Goal: Task Accomplishment & Management: Use online tool/utility

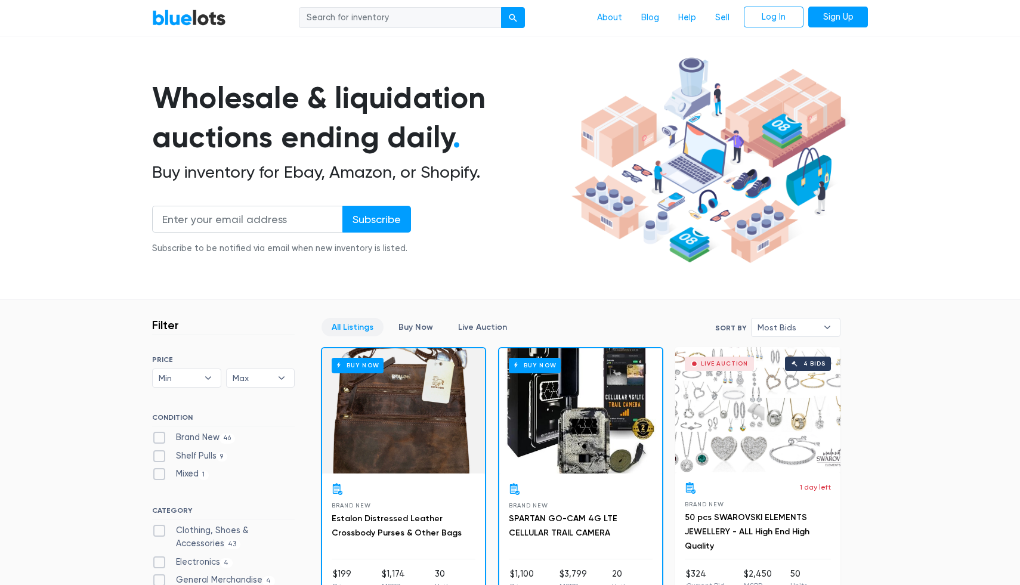
scroll to position [49, 0]
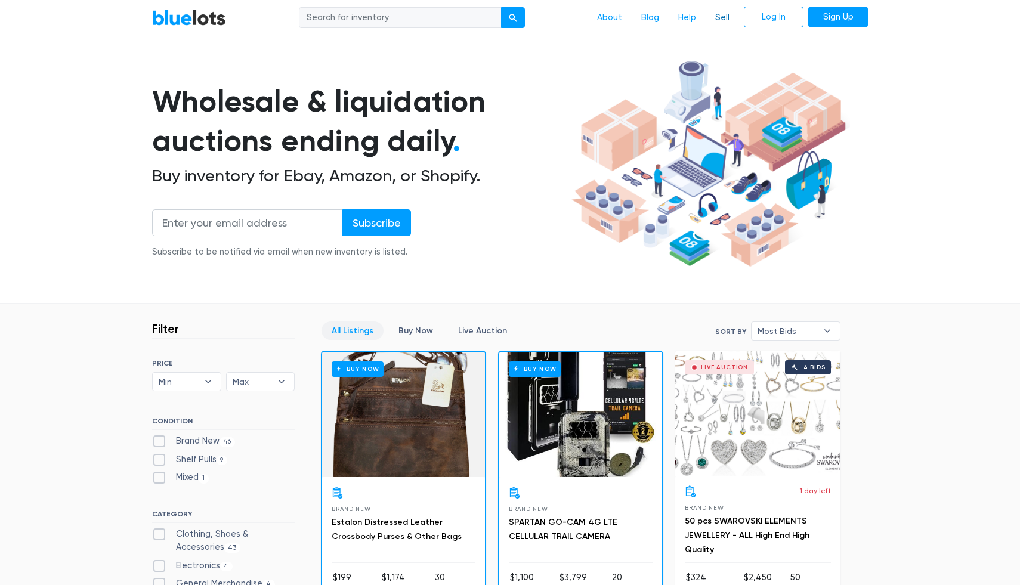
click at [724, 18] on link "Sell" at bounding box center [722, 18] width 33 height 23
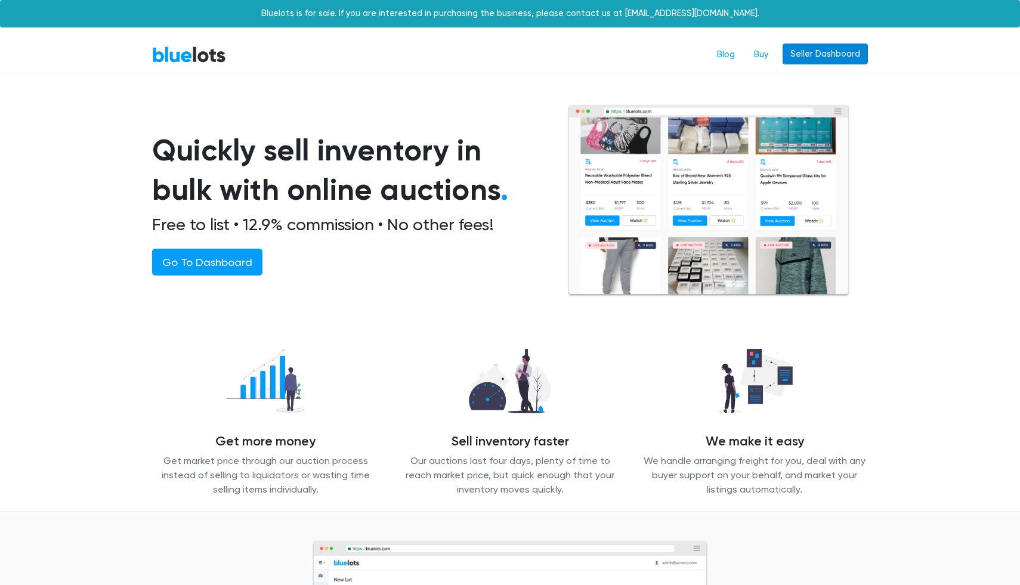
click at [810, 60] on link "Seller Dashboard" at bounding box center [825, 54] width 85 height 21
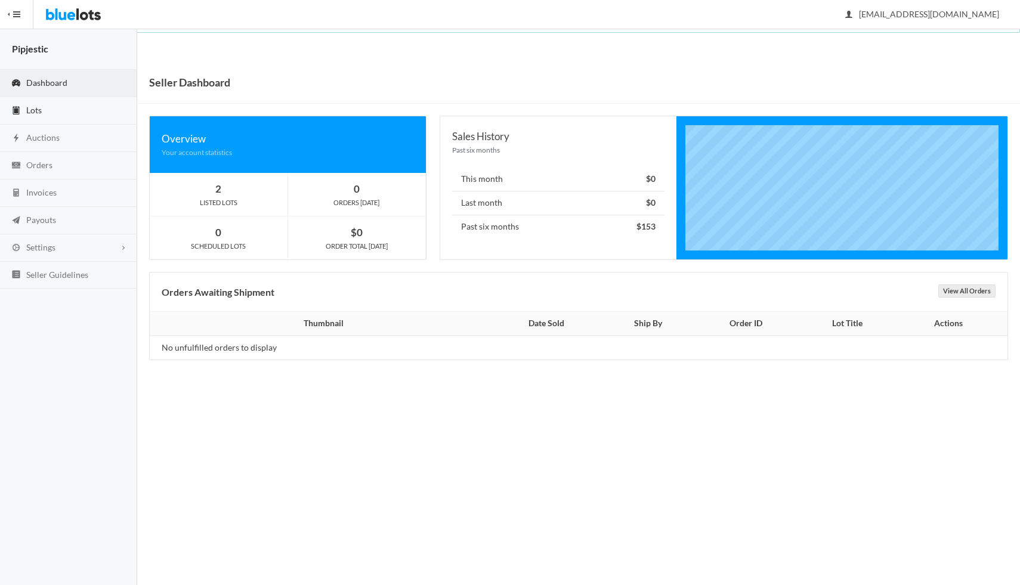
click at [59, 119] on link "Lots" at bounding box center [68, 110] width 137 height 27
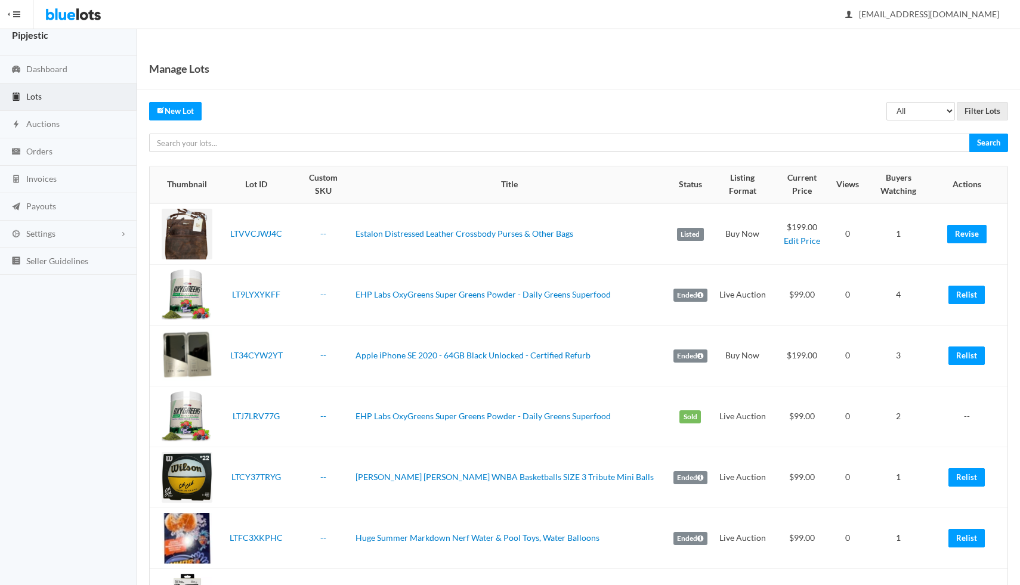
scroll to position [17, 0]
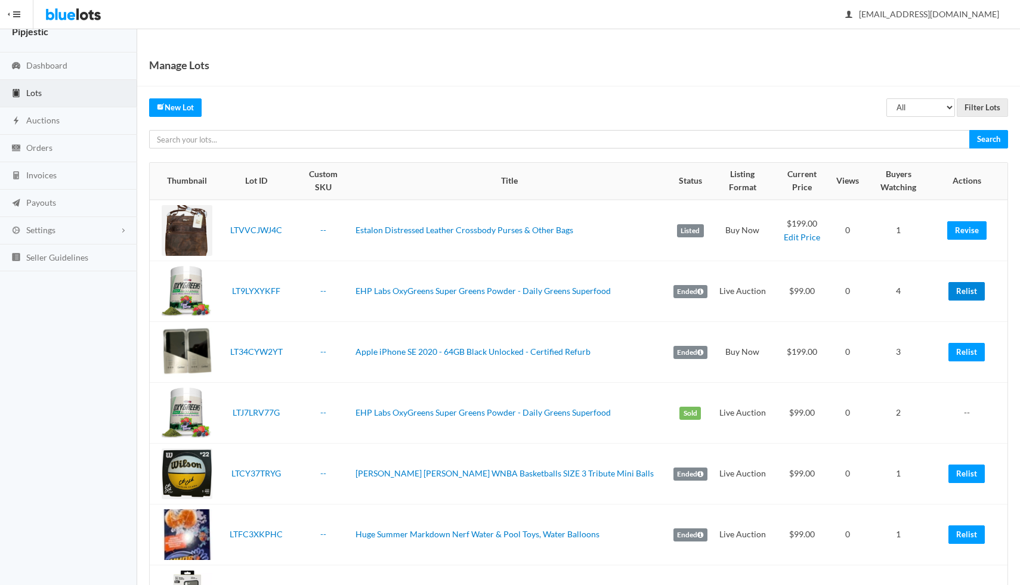
click at [961, 282] on link "Relist" at bounding box center [967, 291] width 36 height 18
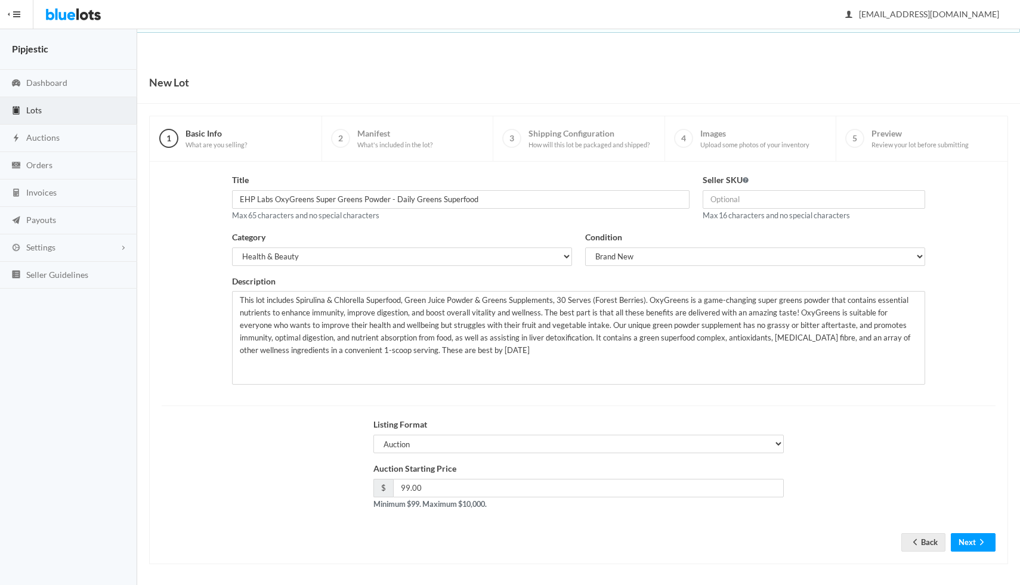
scroll to position [4, 0]
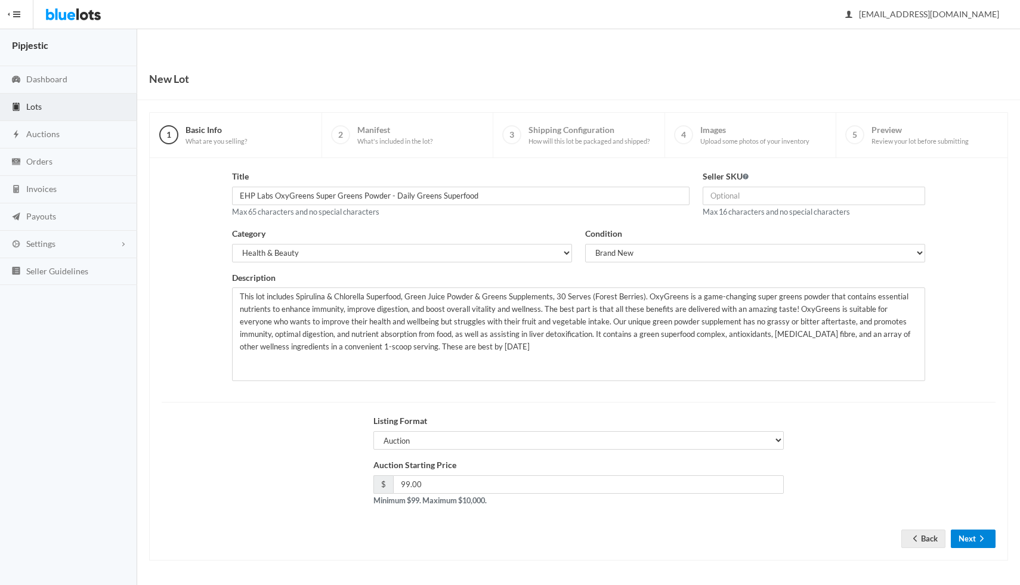
click at [973, 536] on button "Next" at bounding box center [973, 539] width 45 height 18
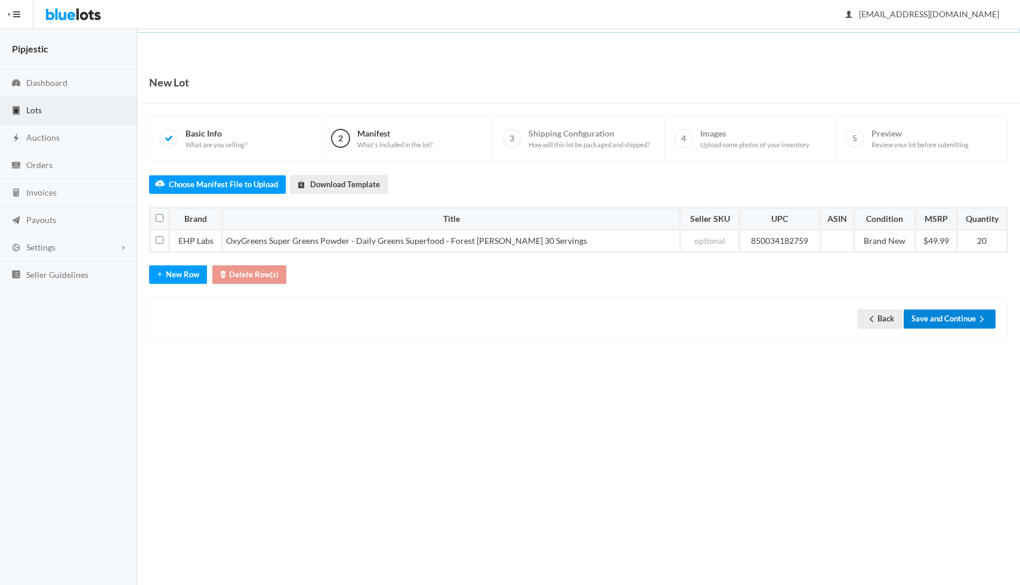
click at [934, 322] on button "Save and Continue" at bounding box center [950, 319] width 92 height 18
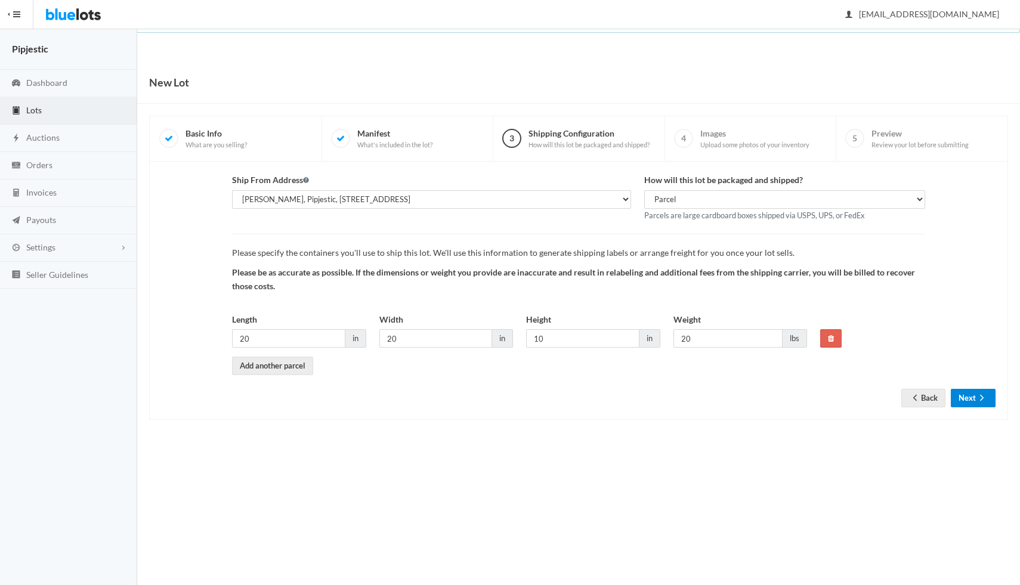
click at [974, 390] on button "Next" at bounding box center [973, 398] width 45 height 18
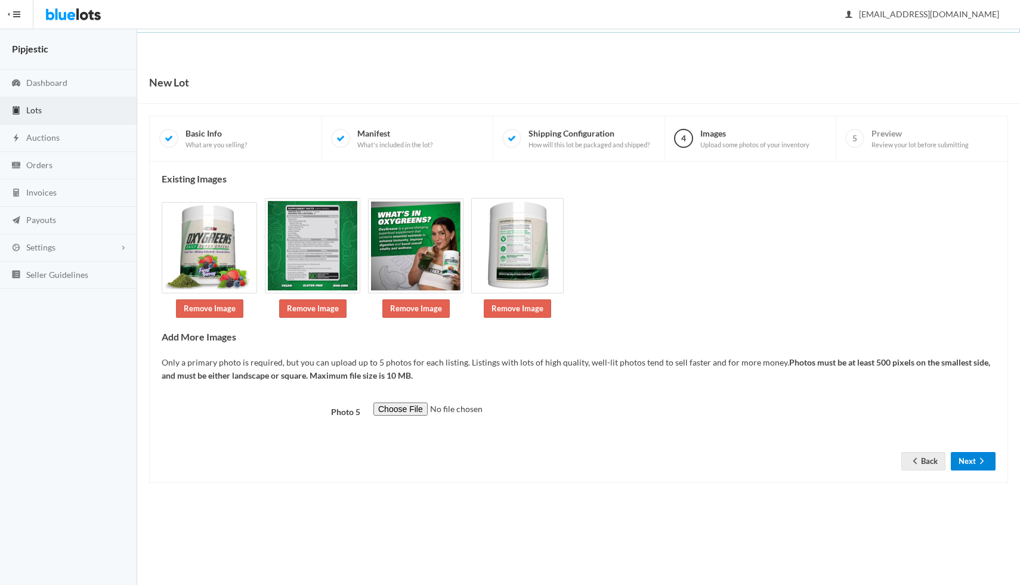
click at [968, 455] on button "Next" at bounding box center [973, 461] width 45 height 18
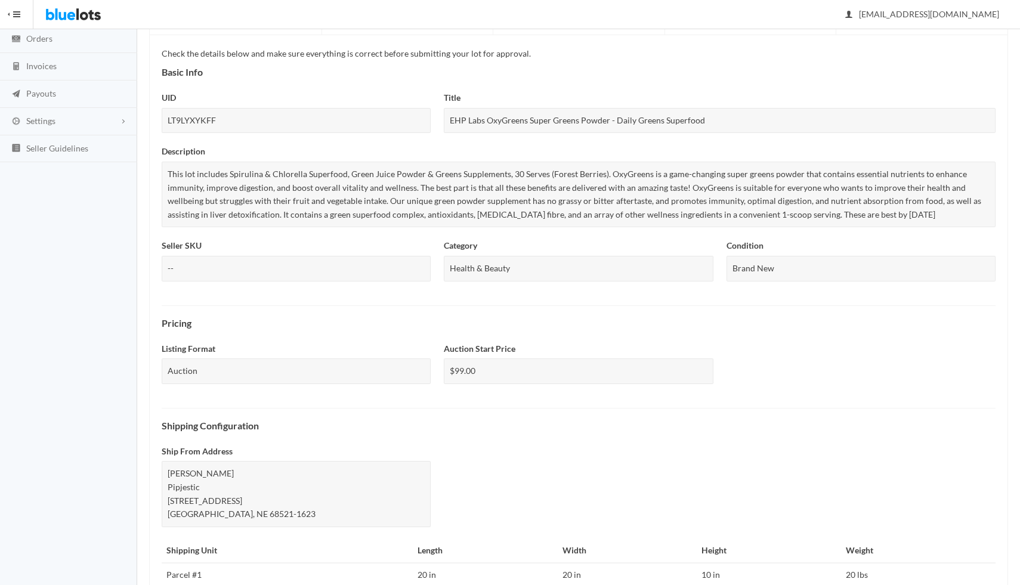
scroll to position [329, 0]
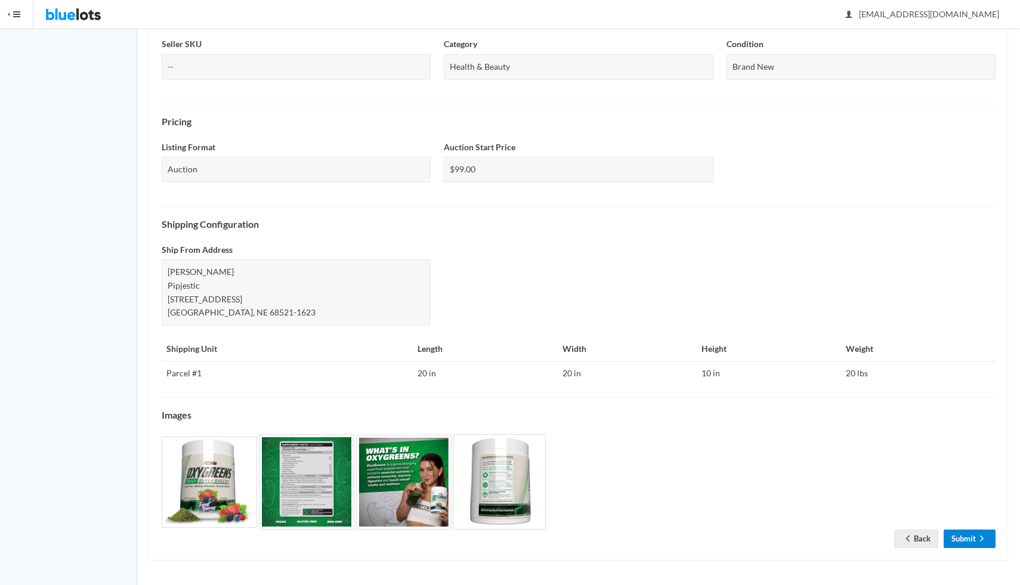
click at [977, 541] on icon "arrow forward" at bounding box center [982, 539] width 12 height 10
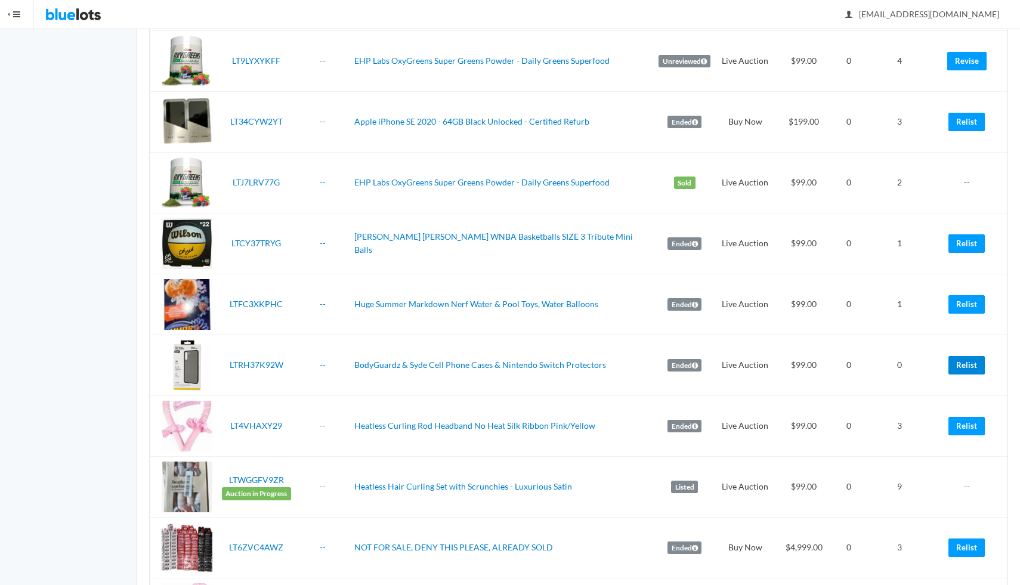
scroll to position [306, 0]
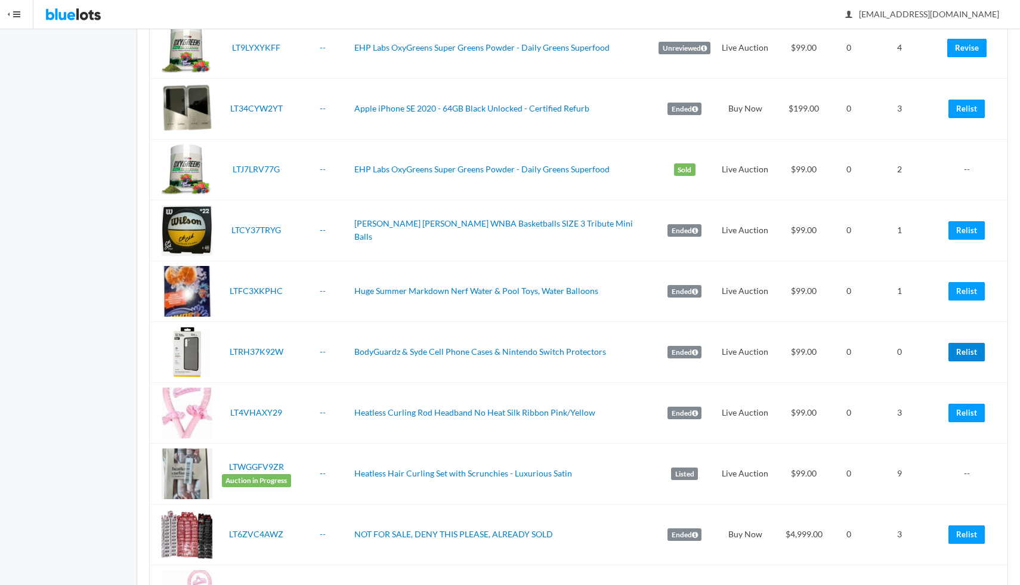
click at [956, 343] on link "Relist" at bounding box center [967, 352] width 36 height 18
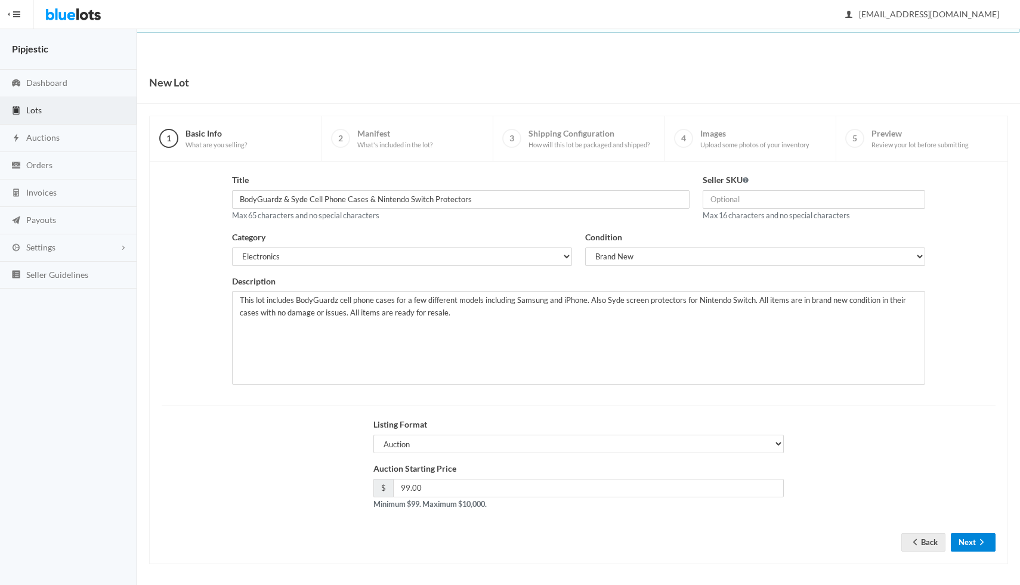
click at [969, 544] on button "Next" at bounding box center [973, 543] width 45 height 18
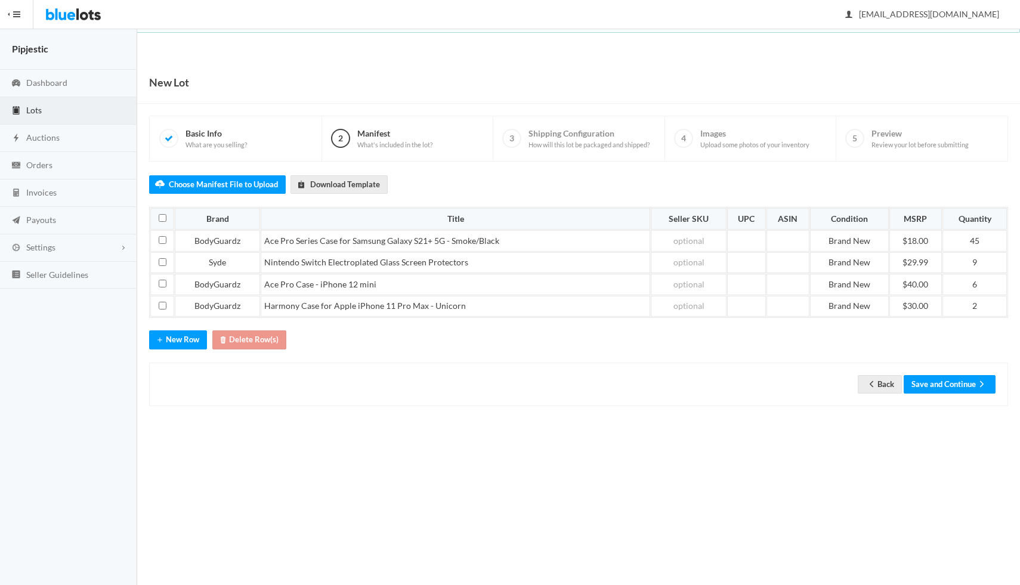
click at [946, 372] on div "Back Save and Continue" at bounding box center [578, 385] width 859 height 44
click at [946, 373] on div "Back Save and Continue" at bounding box center [578, 385] width 859 height 44
click at [946, 386] on button "Save and Continue" at bounding box center [950, 384] width 92 height 18
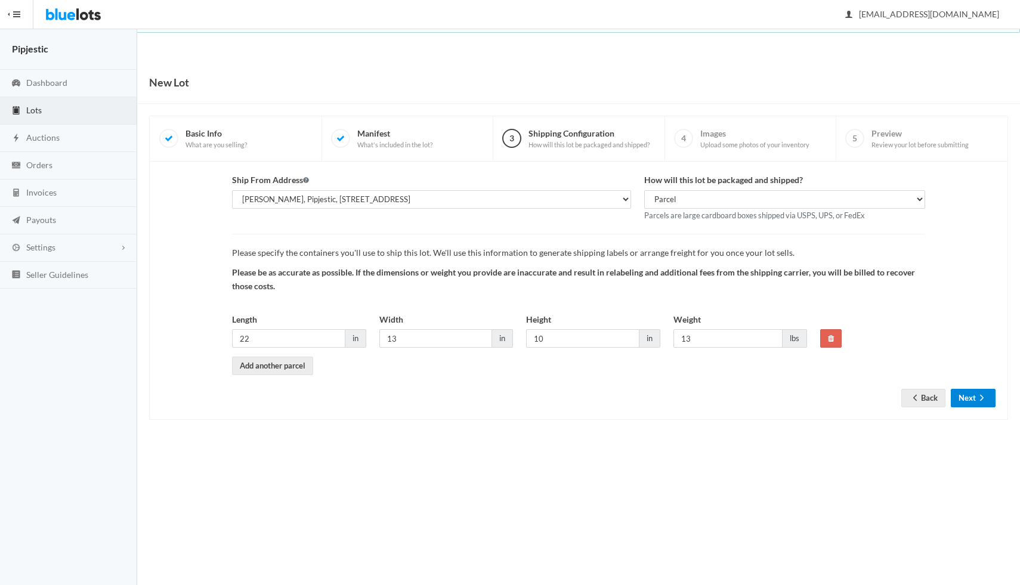
click at [967, 405] on button "Next" at bounding box center [973, 398] width 45 height 18
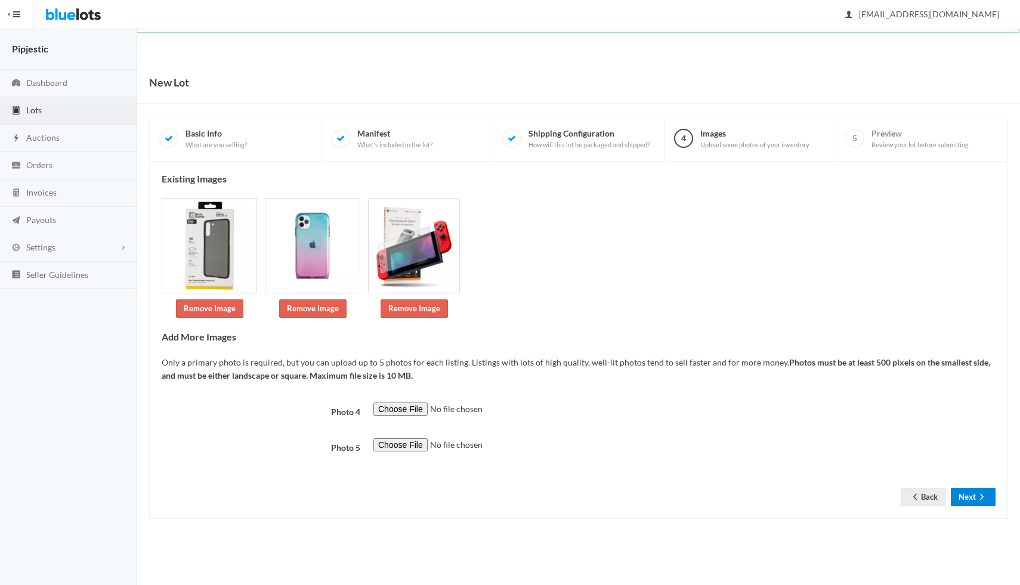
click at [982, 488] on button "Next" at bounding box center [973, 497] width 45 height 18
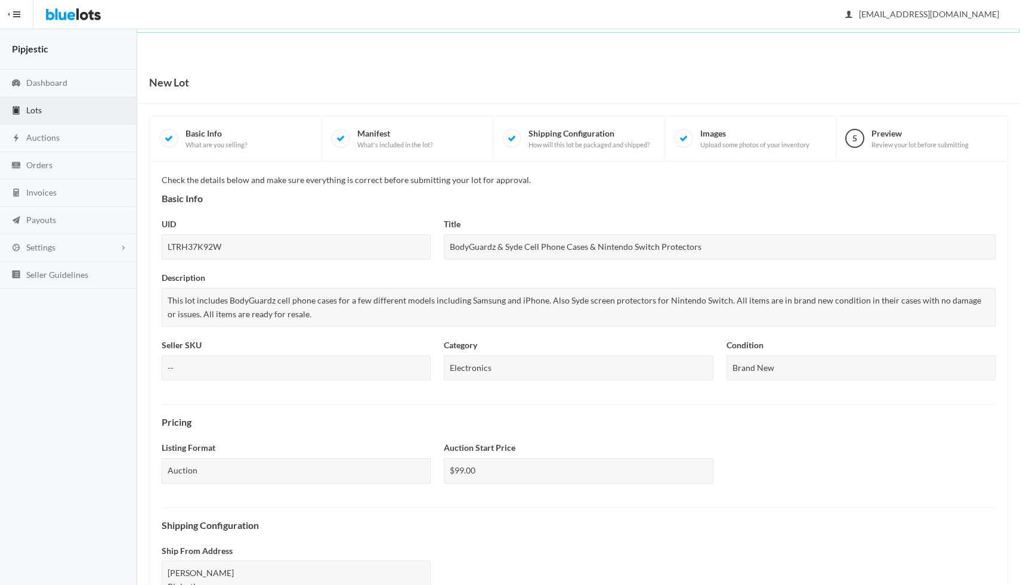
scroll to position [301, 0]
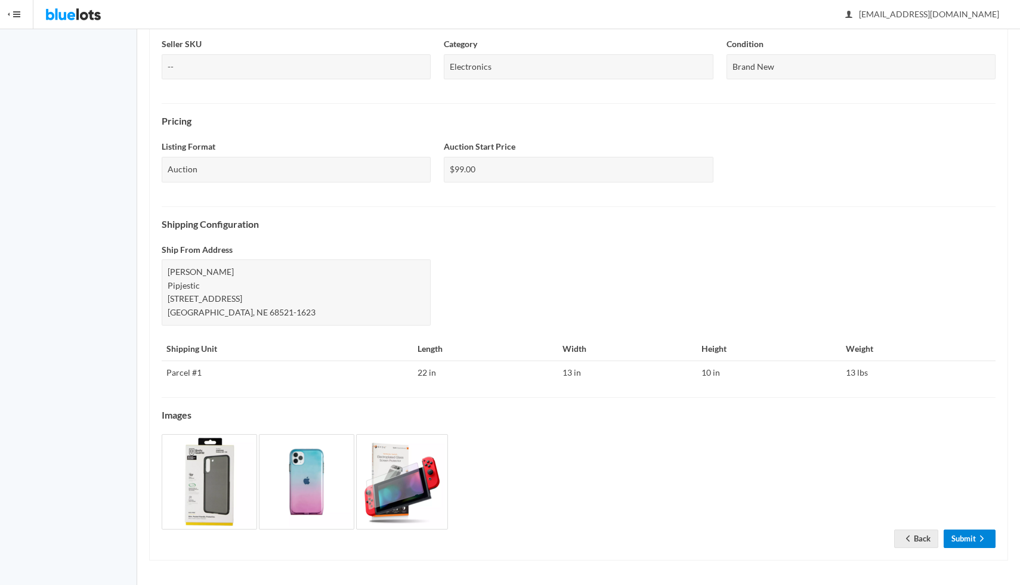
click at [969, 543] on link "Submit" at bounding box center [970, 539] width 52 height 18
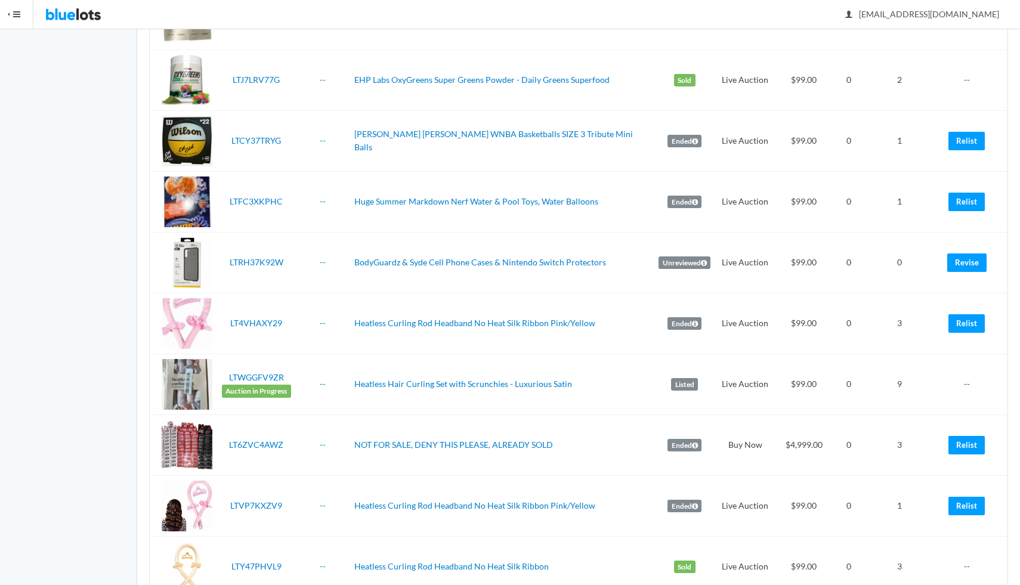
scroll to position [403, 0]
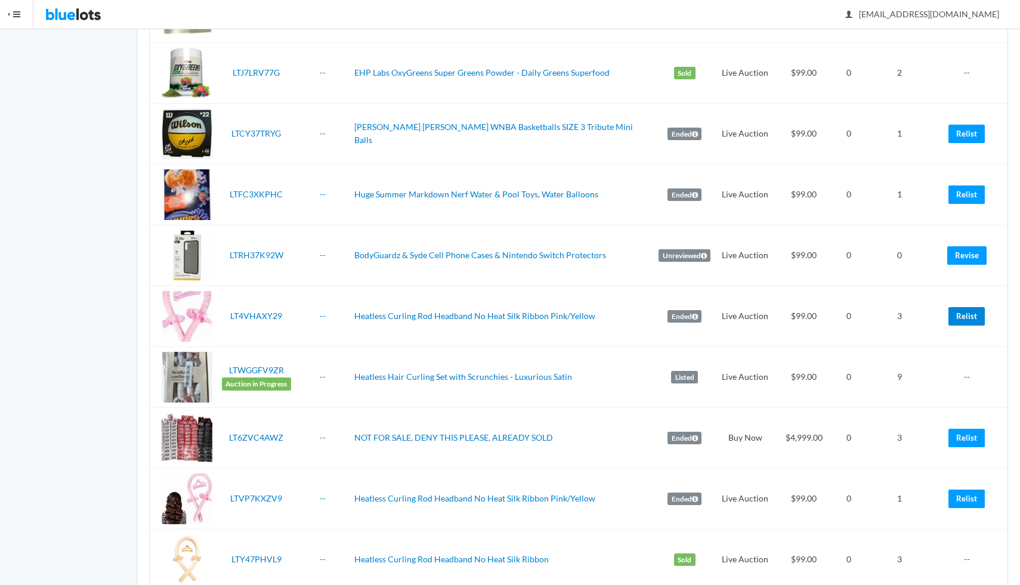
click at [979, 307] on link "Relist" at bounding box center [967, 316] width 36 height 18
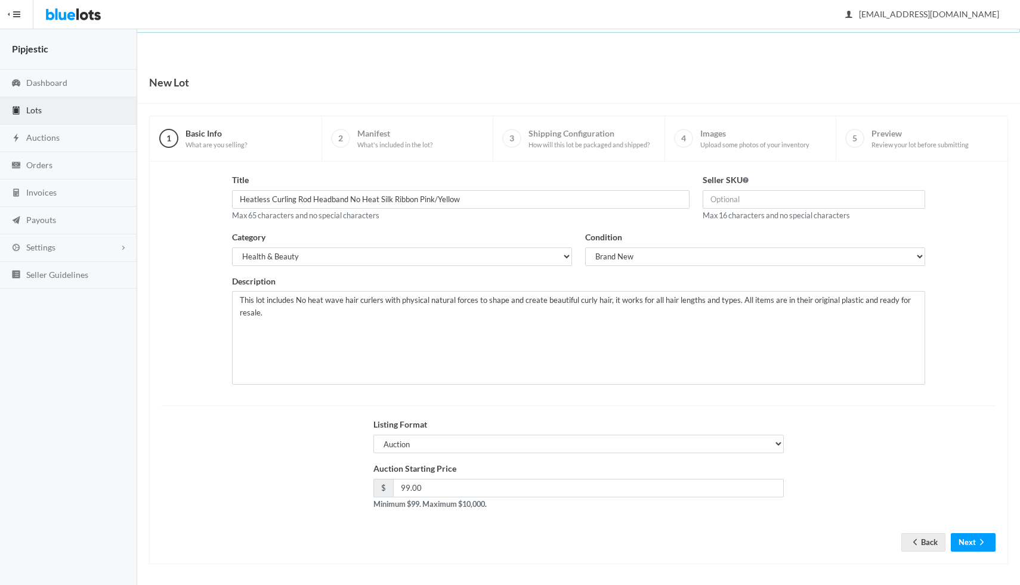
click at [994, 562] on div "Title Heatless Curling Rod Headband No Heat Silk Ribbon Pink/Yellow Max 65 char…" at bounding box center [578, 363] width 859 height 403
click at [976, 539] on icon "arrow forward" at bounding box center [982, 543] width 12 height 10
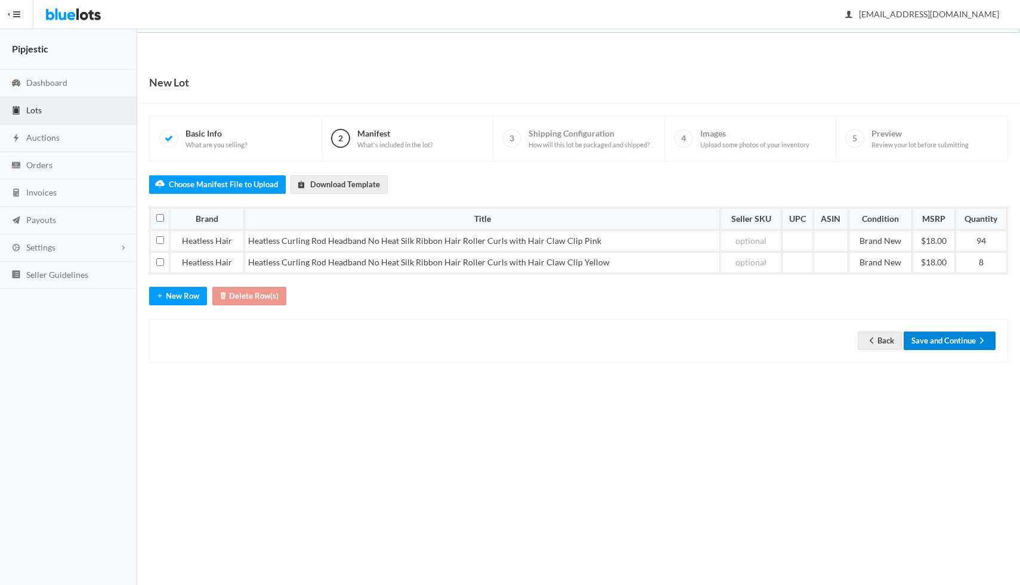
click at [966, 337] on button "Save and Continue" at bounding box center [950, 341] width 92 height 18
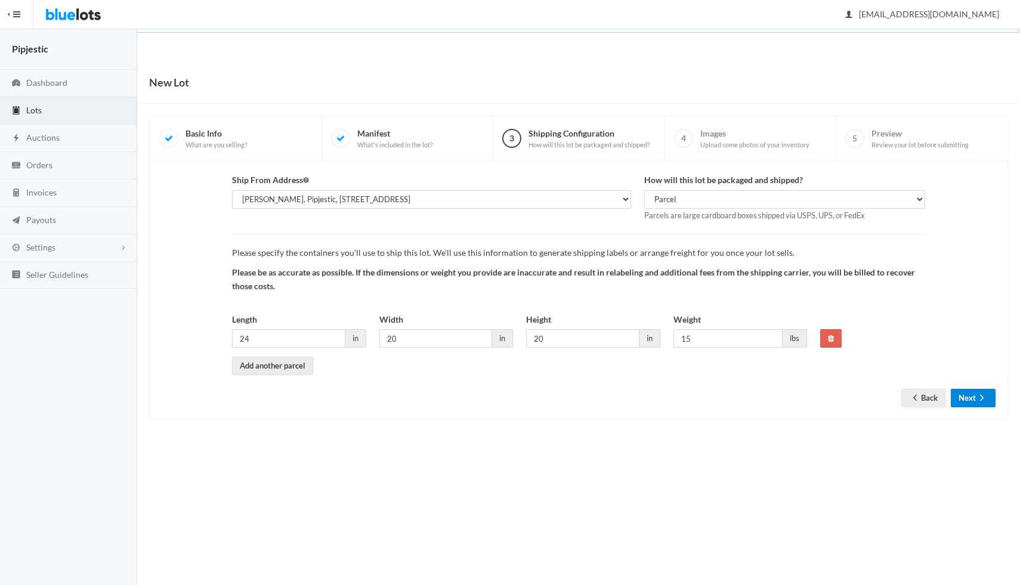
click at [976, 402] on icon "arrow forward" at bounding box center [982, 398] width 12 height 10
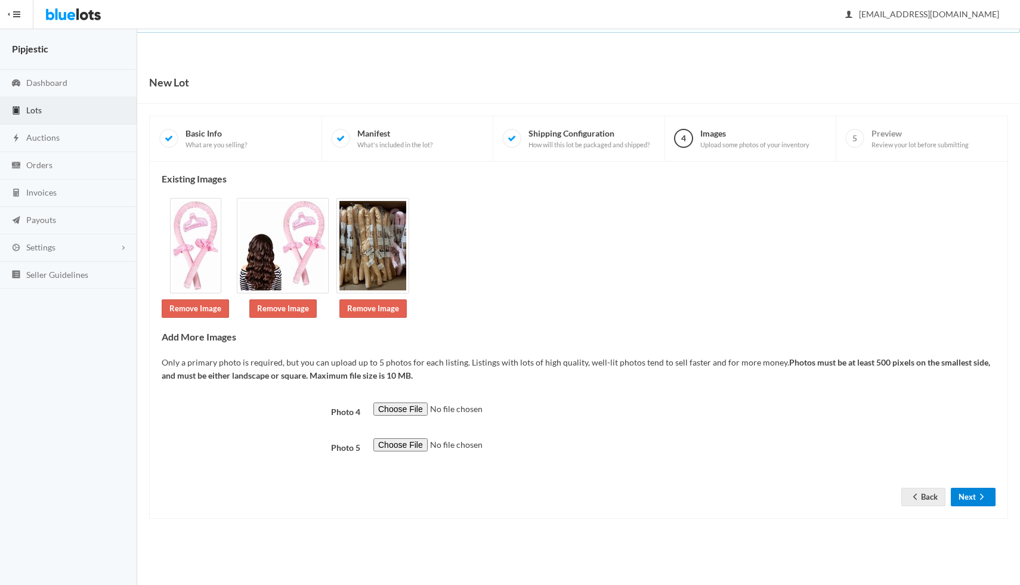
click at [975, 494] on button "Next" at bounding box center [973, 497] width 45 height 18
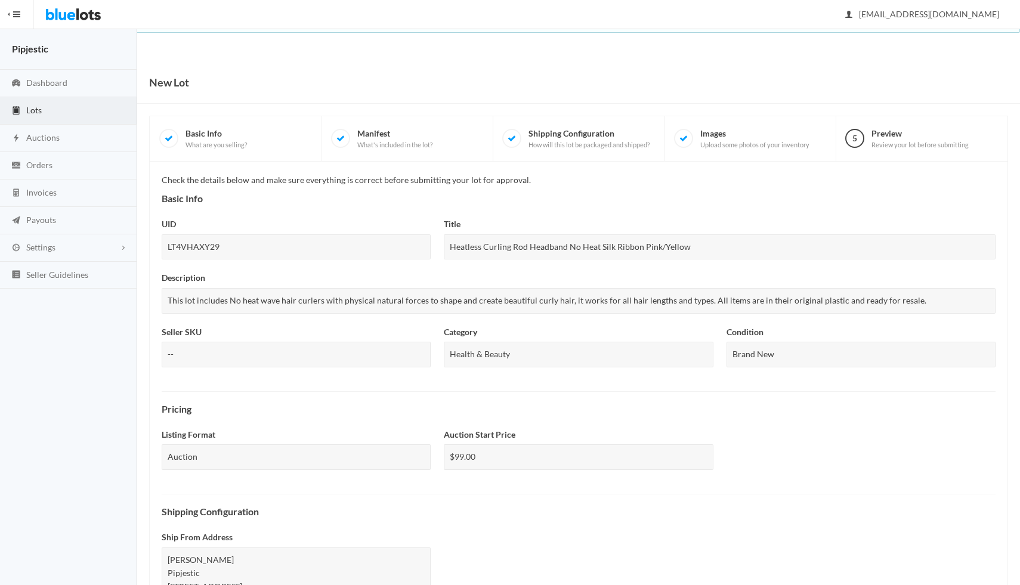
scroll to position [288, 0]
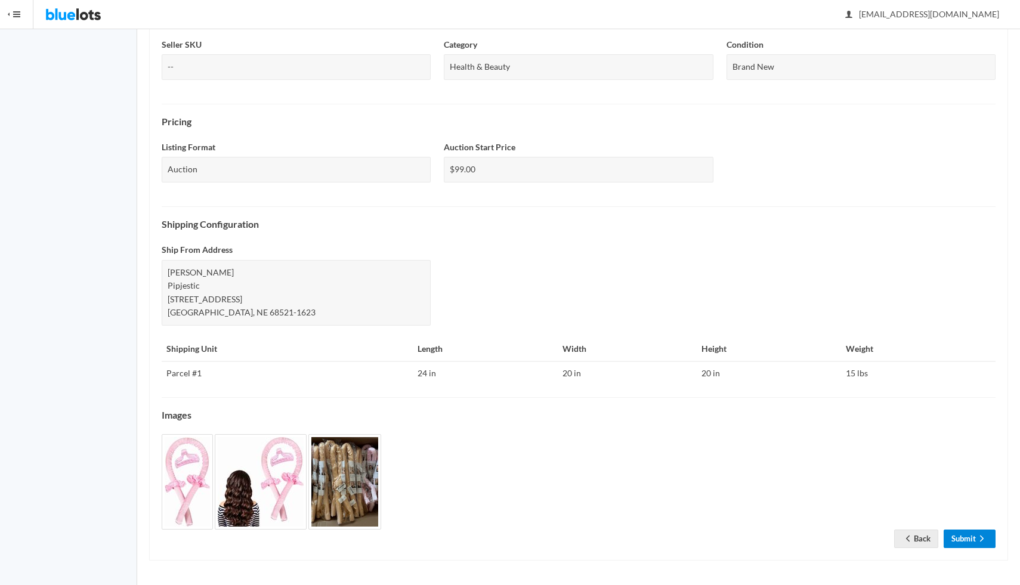
click at [970, 540] on link "Submit" at bounding box center [970, 539] width 52 height 18
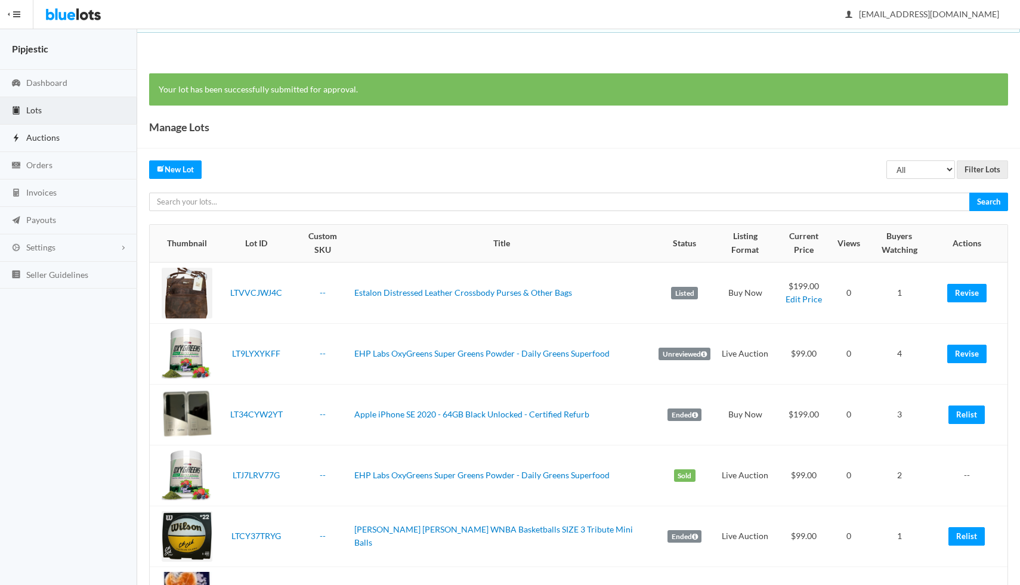
click at [92, 134] on link "Auctions" at bounding box center [68, 138] width 137 height 27
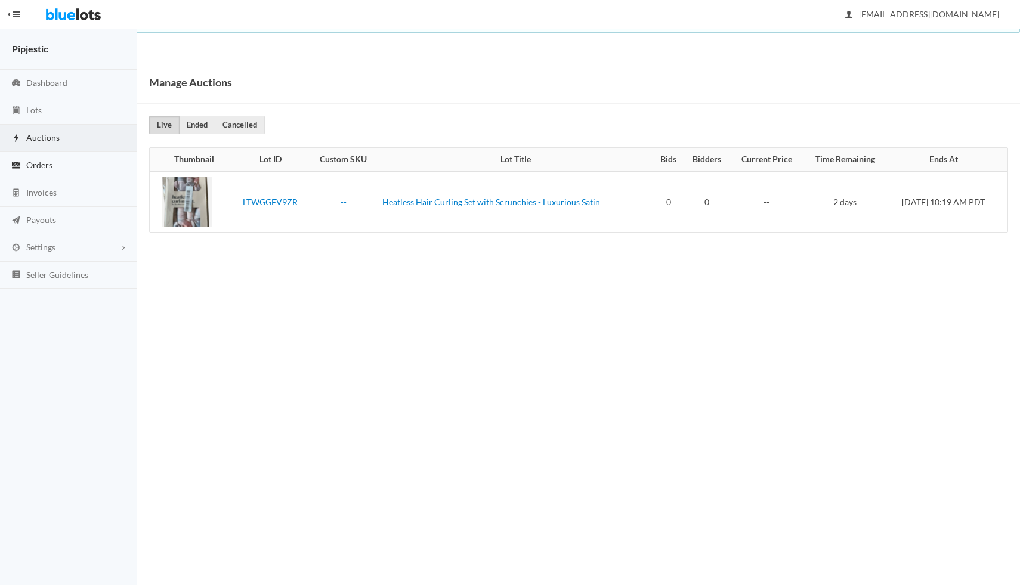
click at [82, 164] on link "Orders" at bounding box center [68, 165] width 137 height 27
